Goal: Task Accomplishment & Management: Use online tool/utility

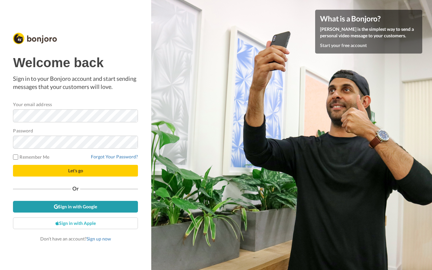
click at [69, 207] on link "Sign in with Google" at bounding box center [75, 207] width 125 height 12
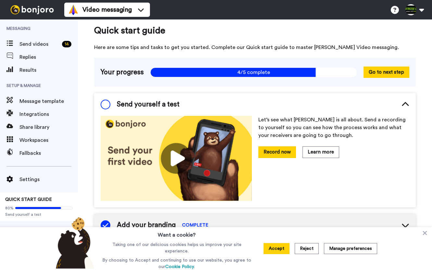
scroll to position [6, 0]
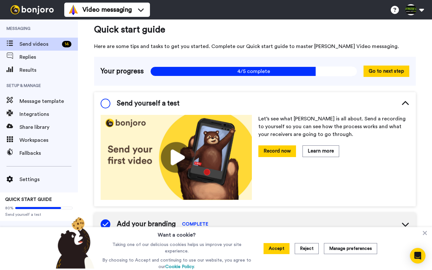
click at [31, 43] on span "Send videos" at bounding box center [39, 44] width 40 height 8
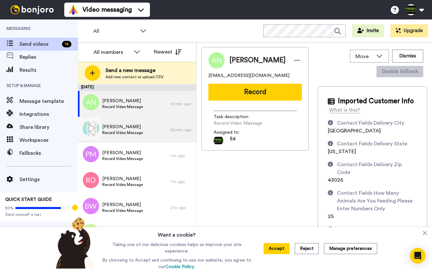
click at [110, 131] on span "Record Video Message" at bounding box center [122, 132] width 41 height 5
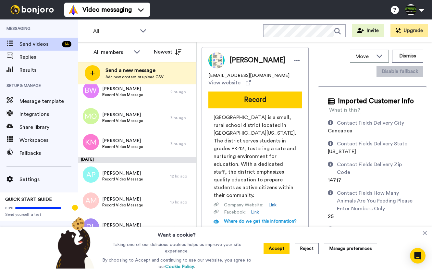
scroll to position [107, 0]
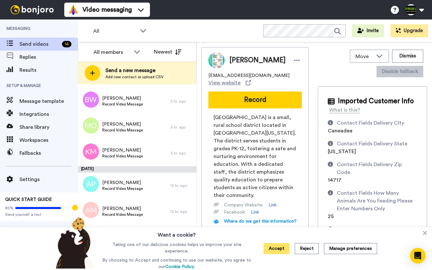
click at [274, 254] on button "Accept" at bounding box center [277, 248] width 26 height 11
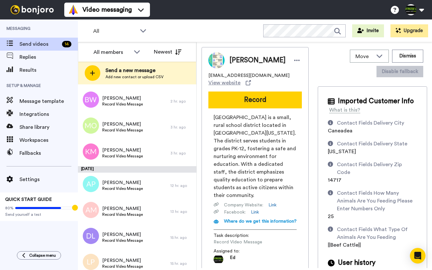
scroll to position [0, 0]
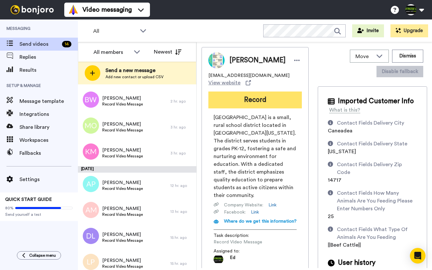
click at [267, 99] on button "Record" at bounding box center [256, 100] width 94 height 17
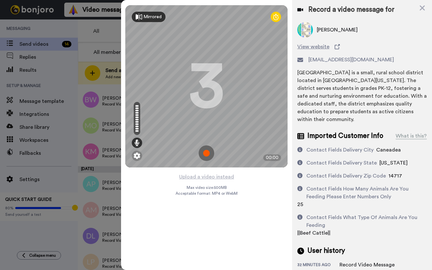
click at [157, 21] on div "Mirrored" at bounding box center [149, 17] width 34 height 10
click at [209, 151] on img at bounding box center [207, 154] width 16 height 16
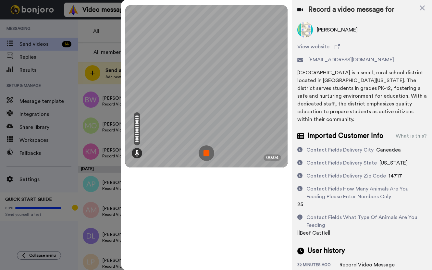
click at [211, 151] on img at bounding box center [207, 154] width 16 height 16
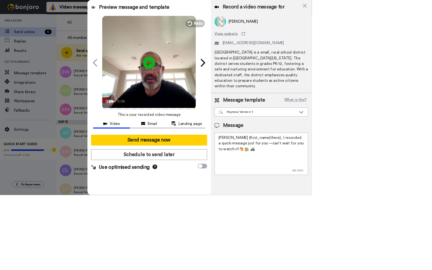
click at [213, 83] on icon at bounding box center [206, 86] width 17 height 17
click at [417, 12] on div "Record a video message for" at bounding box center [363, 9] width 130 height 9
click at [421, 10] on icon at bounding box center [422, 8] width 5 height 5
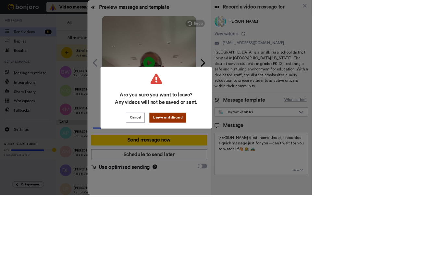
click at [258, 167] on button "Leave and discard" at bounding box center [232, 163] width 51 height 14
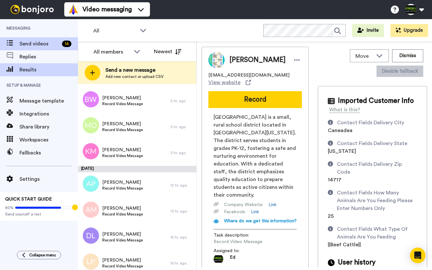
click at [25, 66] on span "Results" at bounding box center [48, 70] width 58 height 8
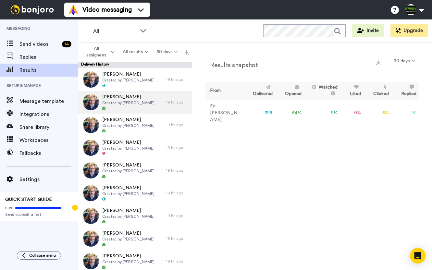
click at [150, 107] on div "[PERSON_NAME] Created by [PERSON_NAME]" at bounding box center [122, 102] width 88 height 23
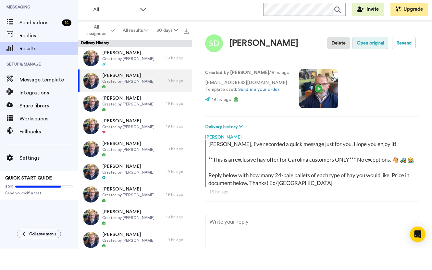
click at [373, 58] on button "Open original" at bounding box center [371, 64] width 36 height 12
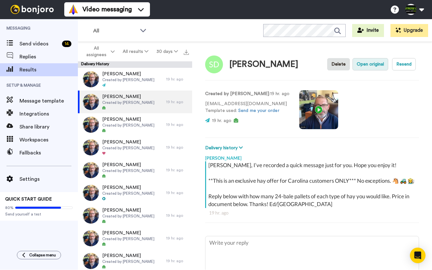
type textarea "x"
